Goal: Find specific page/section: Find specific page/section

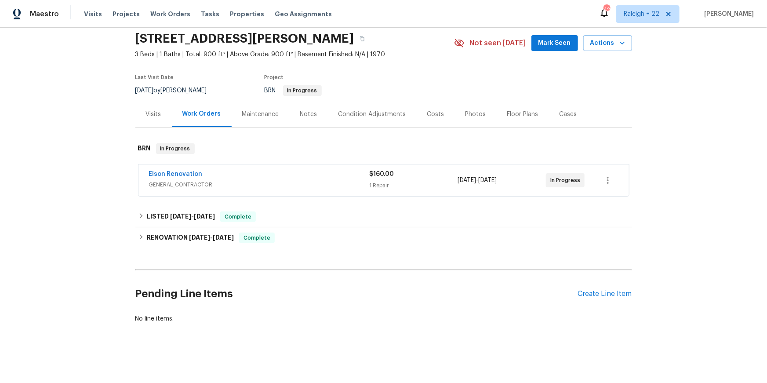
scroll to position [41, 0]
click at [186, 189] on span "GENERAL_CONTRACTOR" at bounding box center [259, 184] width 221 height 9
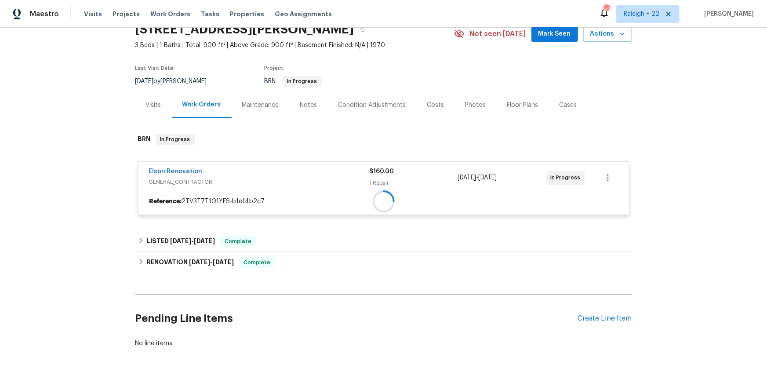
click at [186, 207] on div at bounding box center [384, 201] width 491 height 16
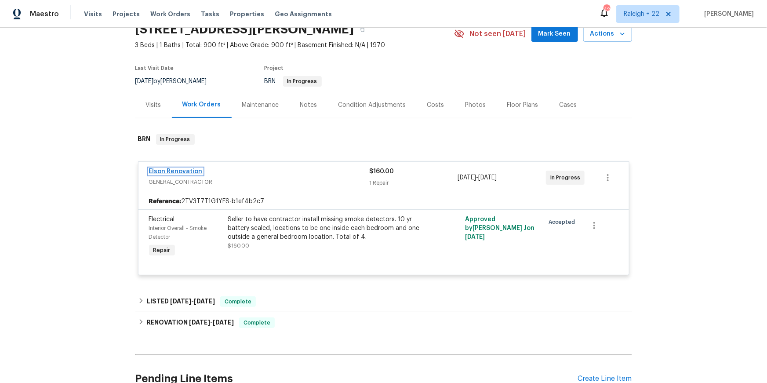
click at [203, 175] on link "Elson Renovation" at bounding box center [176, 171] width 54 height 6
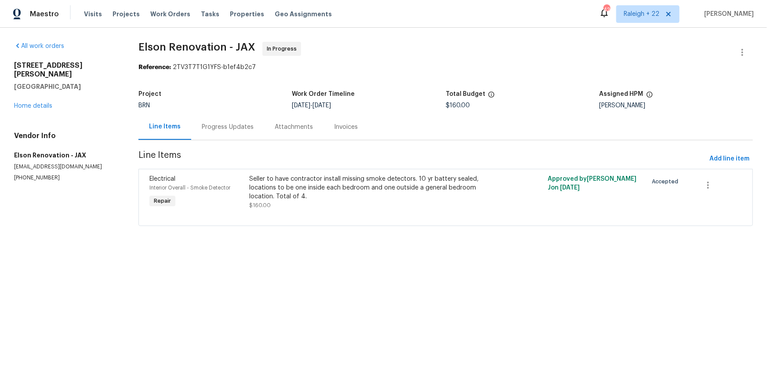
click at [251, 131] on div "Progress Updates" at bounding box center [228, 127] width 52 height 9
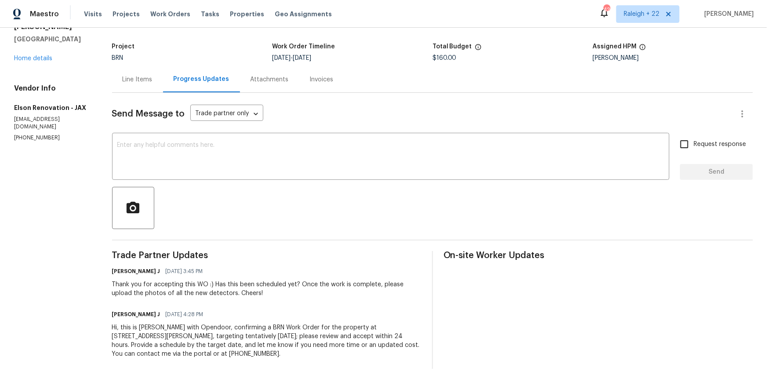
scroll to position [106, 0]
